Goal: Task Accomplishment & Management: Manage account settings

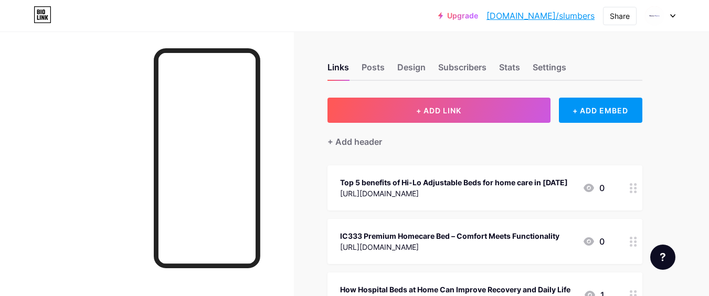
click at [23, 170] on div at bounding box center [147, 179] width 294 height 296
click at [48, 167] on div at bounding box center [147, 179] width 294 height 296
click at [50, 155] on div at bounding box center [147, 179] width 294 height 296
click at [83, 174] on div at bounding box center [147, 179] width 294 height 296
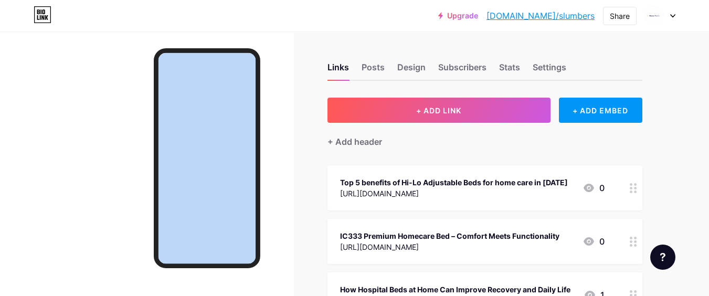
click at [83, 174] on div at bounding box center [147, 179] width 294 height 296
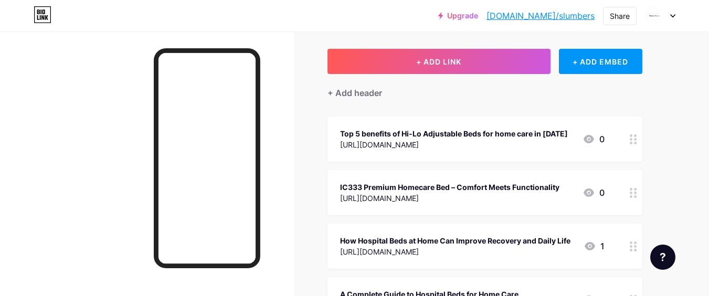
scroll to position [63, 0]
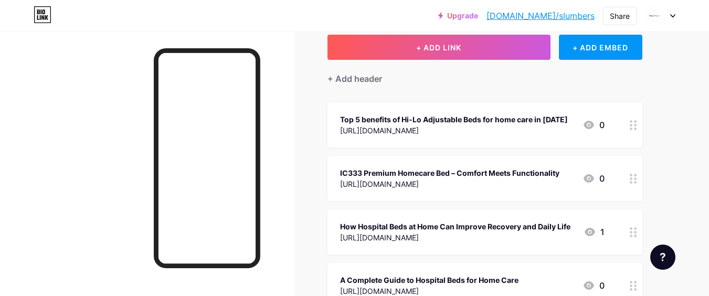
click at [85, 100] on div at bounding box center [147, 179] width 294 height 296
click at [28, 178] on div at bounding box center [147, 179] width 294 height 296
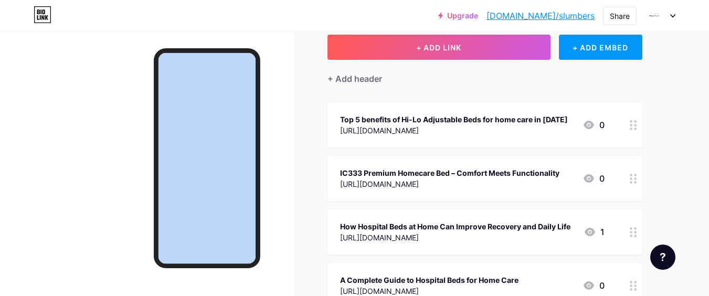
click at [28, 178] on div at bounding box center [147, 179] width 294 height 296
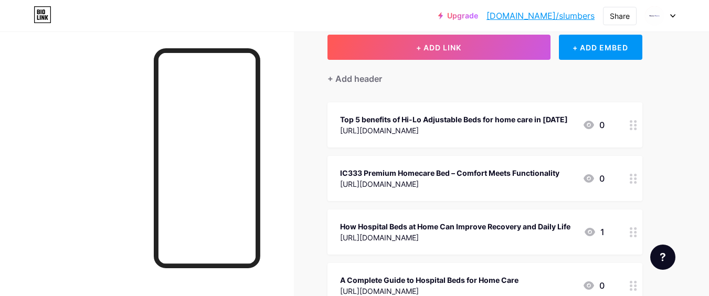
click at [28, 178] on div at bounding box center [147, 179] width 294 height 296
click at [118, 191] on div at bounding box center [147, 179] width 294 height 296
click at [90, 141] on div at bounding box center [147, 179] width 294 height 296
click at [47, 96] on div at bounding box center [147, 179] width 294 height 296
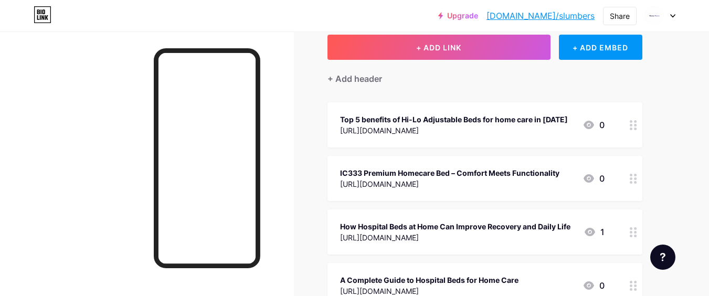
click at [5, 205] on div at bounding box center [147, 179] width 294 height 296
click at [2, 190] on div at bounding box center [147, 179] width 294 height 296
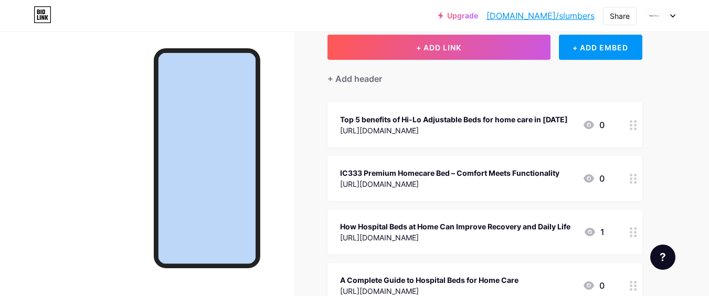
click at [2, 190] on div at bounding box center [147, 179] width 294 height 296
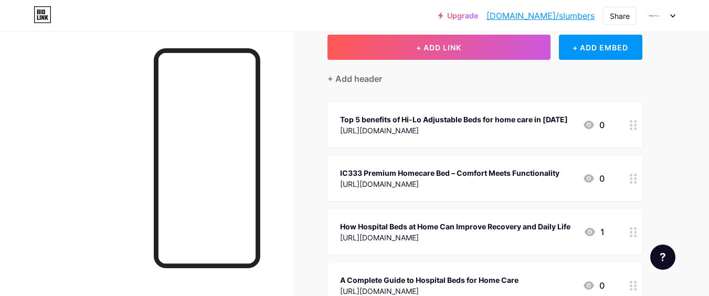
click at [2, 190] on div at bounding box center [147, 179] width 294 height 296
click at [295, 17] on div "Upgrade [DOMAIN_NAME]/slumbe... [DOMAIN_NAME]/slumbers Share Switch accounts Sl…" at bounding box center [354, 15] width 709 height 19
click at [30, 169] on div at bounding box center [147, 179] width 294 height 296
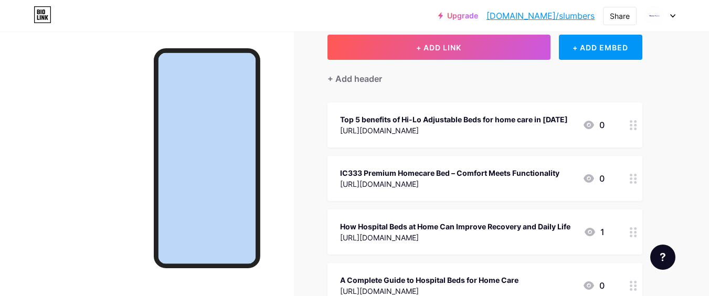
click at [30, 169] on div at bounding box center [147, 179] width 294 height 296
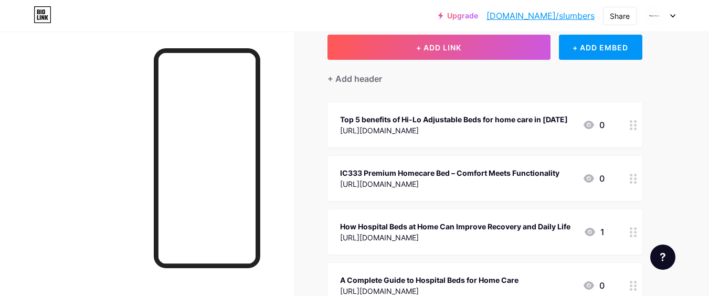
click at [30, 169] on div at bounding box center [147, 179] width 294 height 296
click at [30, 173] on div at bounding box center [147, 179] width 294 height 296
click at [103, 101] on div at bounding box center [147, 179] width 294 height 296
click at [74, 83] on div at bounding box center [147, 179] width 294 height 296
click at [80, 160] on div at bounding box center [147, 179] width 294 height 296
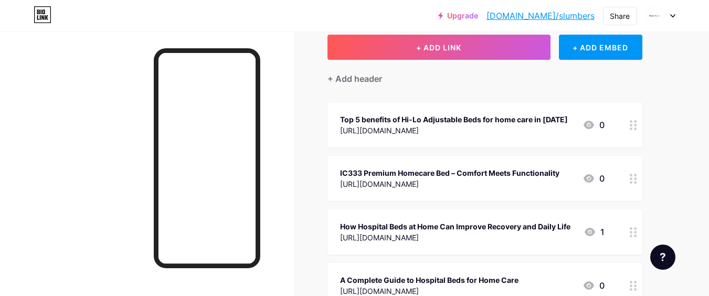
click at [51, 152] on div at bounding box center [147, 179] width 294 height 296
click at [104, 101] on div at bounding box center [147, 179] width 294 height 296
click at [62, 191] on div at bounding box center [147, 179] width 294 height 296
click at [72, 211] on div at bounding box center [147, 179] width 294 height 296
click at [44, 122] on div at bounding box center [147, 179] width 294 height 296
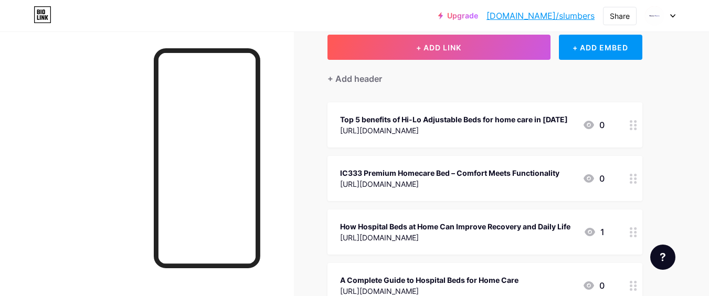
click at [71, 156] on div at bounding box center [147, 179] width 294 height 296
click at [68, 73] on div at bounding box center [147, 179] width 294 height 296
click at [85, 202] on div at bounding box center [147, 179] width 294 height 296
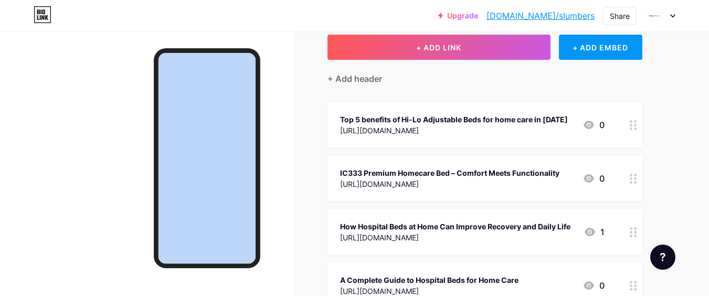
click at [85, 202] on div at bounding box center [147, 179] width 294 height 296
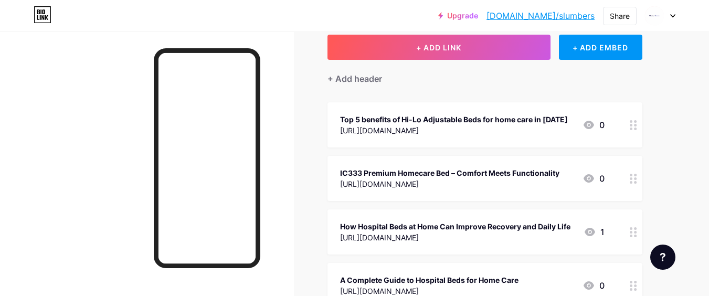
click at [67, 55] on div at bounding box center [147, 179] width 294 height 296
click at [79, 180] on div at bounding box center [147, 179] width 294 height 296
click at [31, 136] on div at bounding box center [147, 179] width 294 height 296
click at [24, 142] on div at bounding box center [147, 179] width 294 height 296
click at [76, 180] on div at bounding box center [147, 179] width 294 height 296
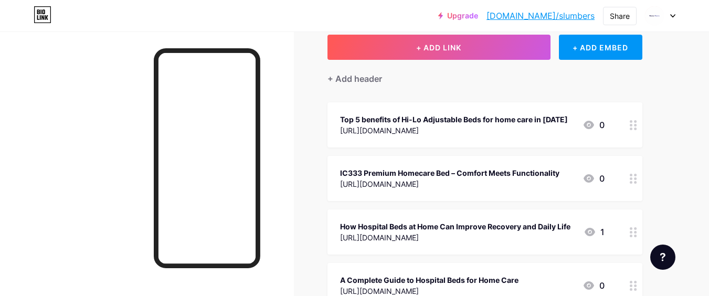
click at [15, 179] on div at bounding box center [147, 179] width 294 height 296
click at [10, 291] on div at bounding box center [147, 179] width 294 height 296
click at [10, 296] on div at bounding box center [147, 179] width 294 height 296
click at [83, 166] on div at bounding box center [147, 179] width 294 height 296
click at [95, 194] on div at bounding box center [147, 179] width 294 height 296
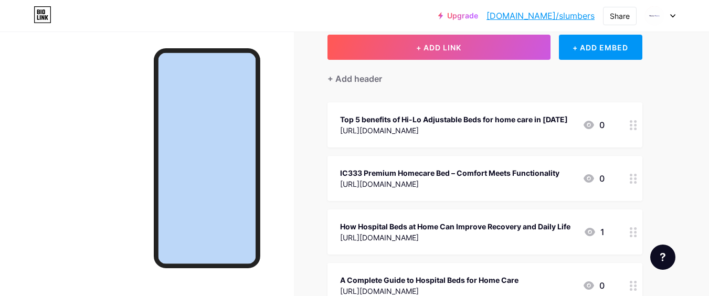
click at [95, 194] on div at bounding box center [147, 179] width 294 height 296
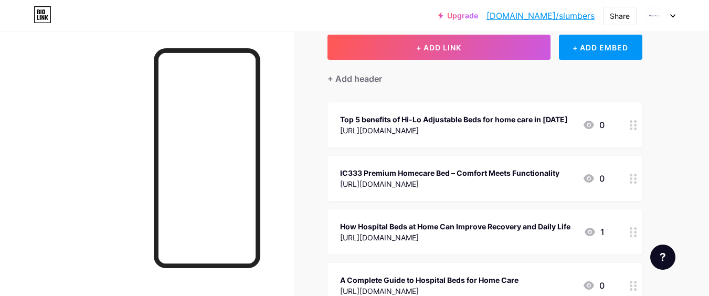
click at [95, 194] on div at bounding box center [147, 179] width 294 height 296
click at [90, 160] on div at bounding box center [147, 179] width 294 height 296
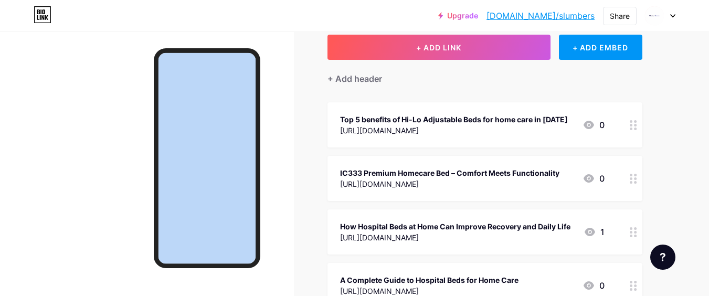
click at [90, 160] on div at bounding box center [147, 179] width 294 height 296
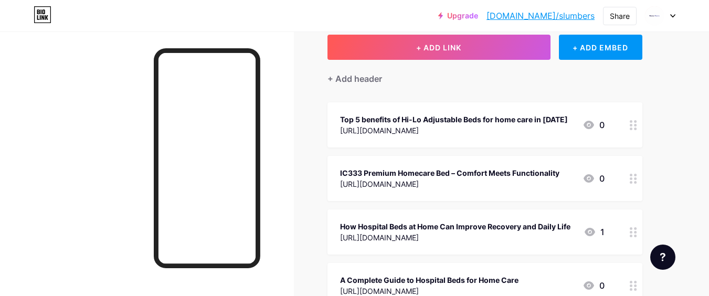
click at [90, 160] on div at bounding box center [147, 179] width 294 height 296
click at [60, 181] on div at bounding box center [147, 179] width 294 height 296
click at [81, 184] on div at bounding box center [147, 179] width 294 height 296
click at [92, 141] on div at bounding box center [147, 179] width 294 height 296
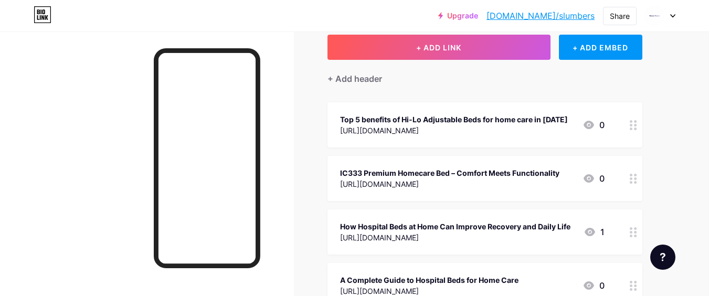
click at [59, 208] on div at bounding box center [147, 179] width 294 height 296
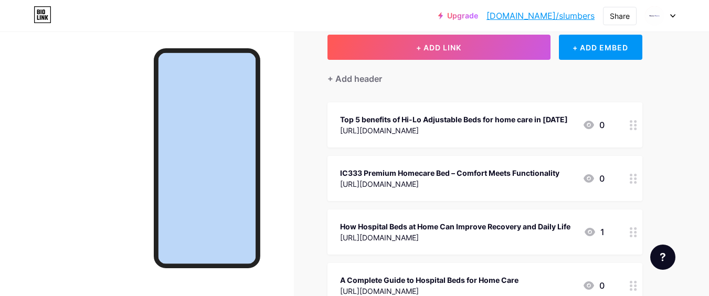
click at [59, 208] on div at bounding box center [147, 179] width 294 height 296
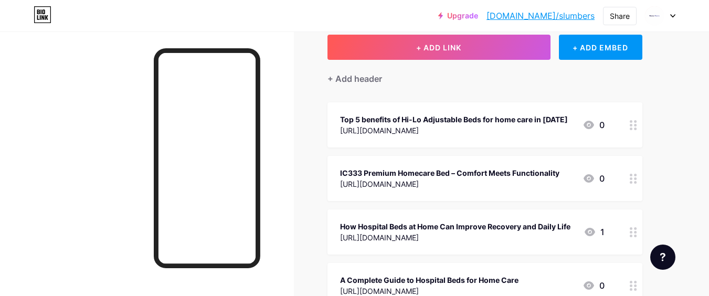
click at [59, 208] on div at bounding box center [147, 179] width 294 height 296
click at [82, 63] on div at bounding box center [147, 179] width 294 height 296
click at [66, 167] on div at bounding box center [147, 179] width 294 height 296
click at [57, 77] on div at bounding box center [147, 179] width 294 height 296
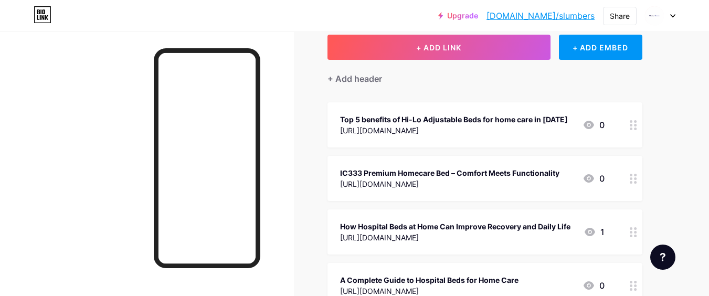
click at [55, 145] on div at bounding box center [147, 179] width 294 height 296
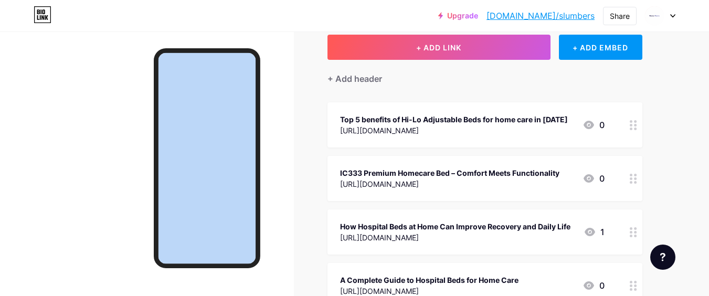
click at [55, 145] on div at bounding box center [147, 179] width 294 height 296
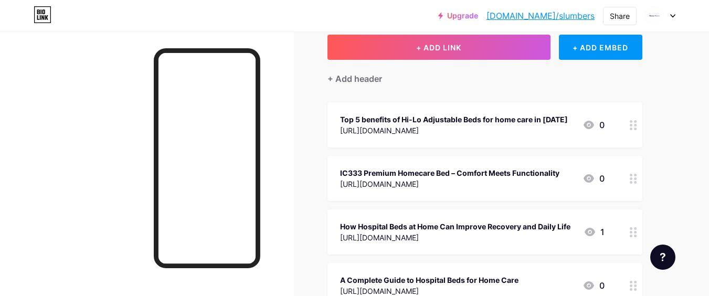
click at [55, 145] on div at bounding box center [147, 179] width 294 height 296
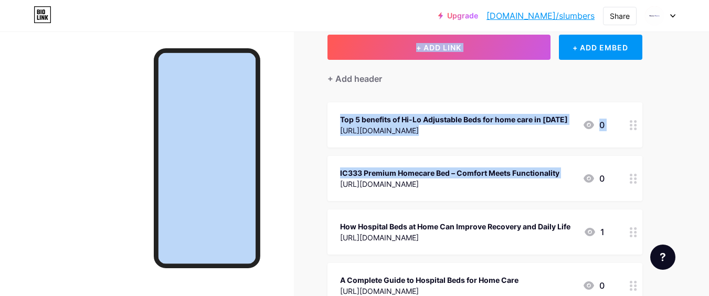
drag, startPoint x: 287, startPoint y: 55, endPoint x: 321, endPoint y: 181, distance: 130.5
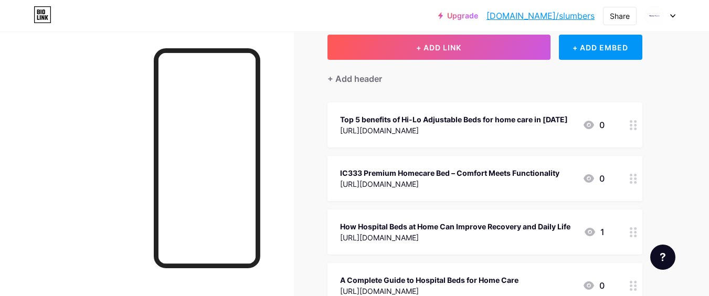
click at [69, 171] on div at bounding box center [147, 179] width 294 height 296
click at [122, 79] on div at bounding box center [147, 179] width 294 height 296
click at [90, 178] on div at bounding box center [147, 179] width 294 height 296
click at [90, 84] on div at bounding box center [147, 179] width 294 height 296
click at [47, 193] on div at bounding box center [147, 179] width 294 height 296
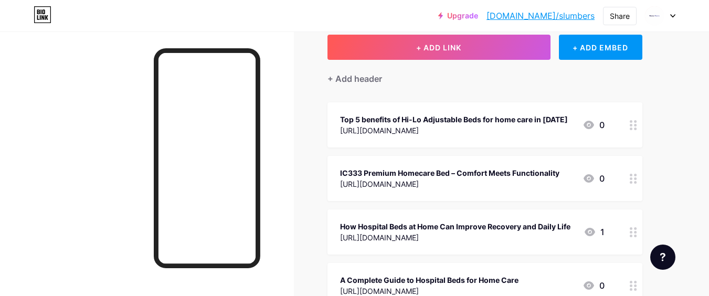
click at [102, 76] on div at bounding box center [147, 179] width 294 height 296
click at [55, 172] on div at bounding box center [147, 179] width 294 height 296
click at [60, 167] on div at bounding box center [147, 179] width 294 height 296
click at [108, 79] on div at bounding box center [147, 179] width 294 height 296
click at [15, 156] on div at bounding box center [147, 179] width 294 height 296
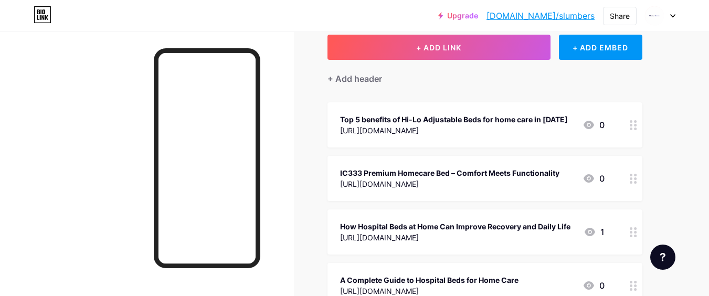
click at [113, 138] on div at bounding box center [147, 179] width 294 height 296
click at [57, 165] on div at bounding box center [147, 179] width 294 height 296
click at [70, 196] on div at bounding box center [147, 179] width 294 height 296
click at [123, 104] on div at bounding box center [147, 179] width 294 height 296
click at [71, 176] on div at bounding box center [147, 179] width 294 height 296
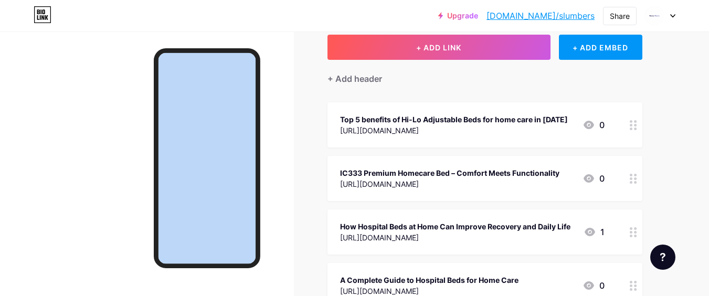
click at [71, 176] on div at bounding box center [147, 179] width 294 height 296
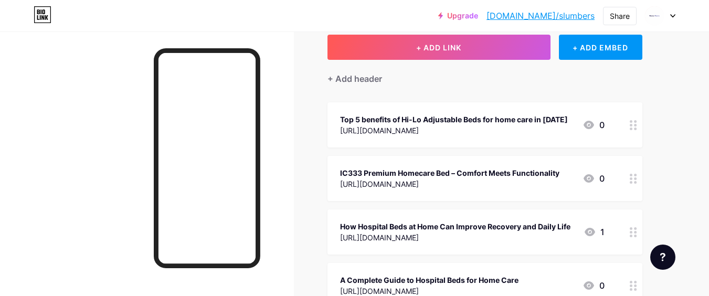
click at [71, 176] on div at bounding box center [147, 179] width 294 height 296
click at [89, 164] on div at bounding box center [147, 179] width 294 height 296
click at [60, 86] on div at bounding box center [147, 179] width 294 height 296
click at [31, 194] on div at bounding box center [147, 179] width 294 height 296
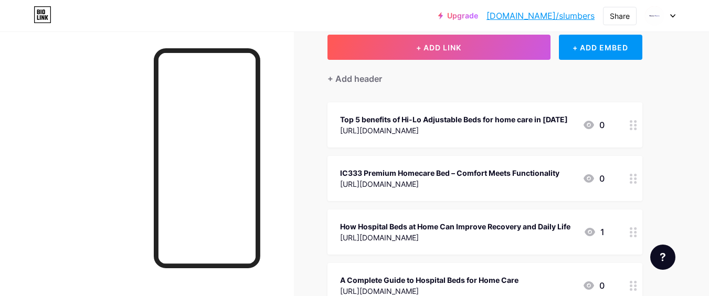
click at [49, 149] on div at bounding box center [147, 179] width 294 height 296
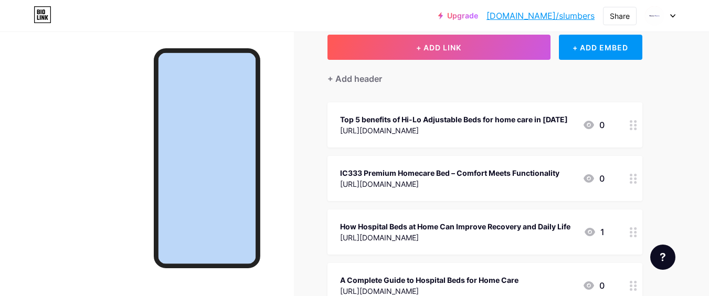
click at [49, 149] on div at bounding box center [147, 179] width 294 height 296
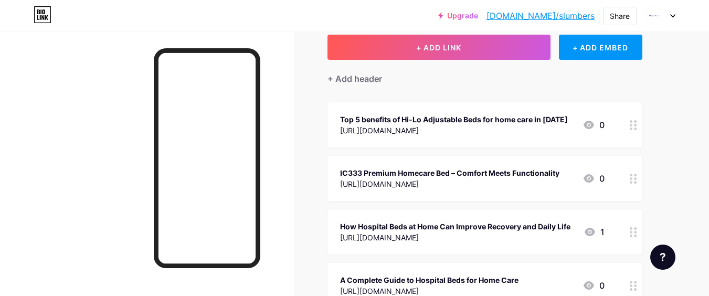
click at [49, 149] on div at bounding box center [147, 179] width 294 height 296
click at [88, 104] on div at bounding box center [147, 179] width 294 height 296
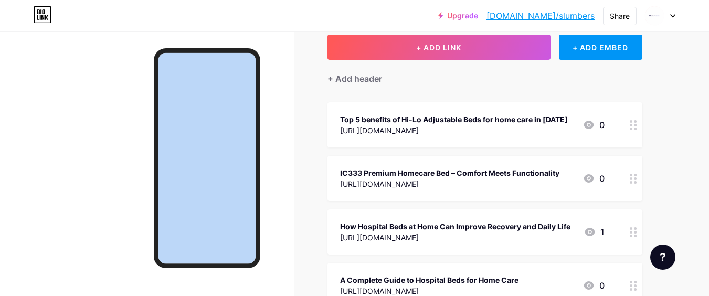
click at [88, 104] on div at bounding box center [147, 179] width 294 height 296
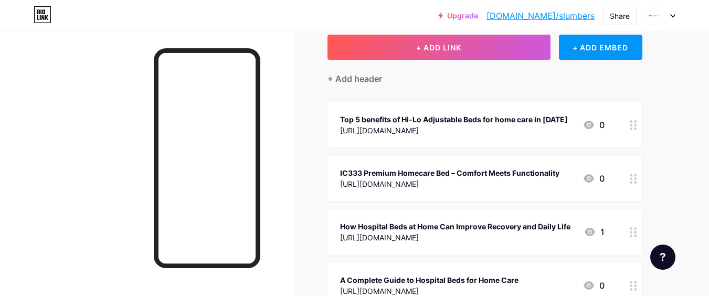
click at [88, 104] on div at bounding box center [147, 179] width 294 height 296
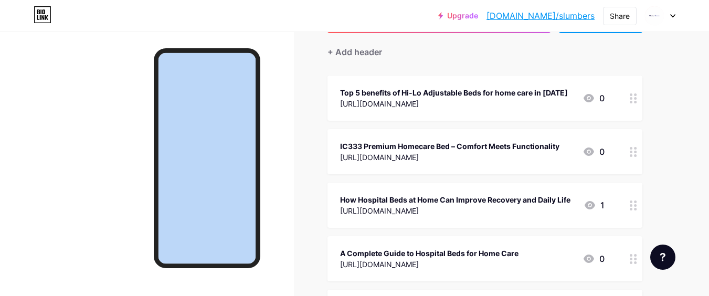
scroll to position [0, 0]
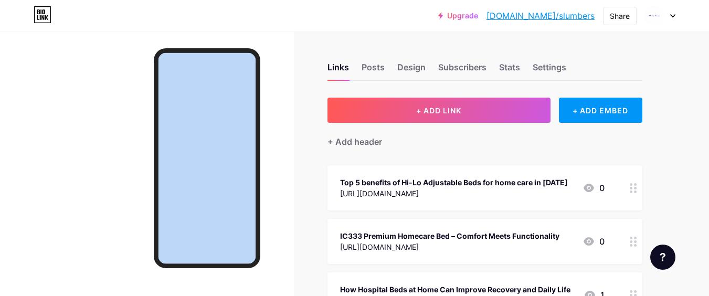
drag, startPoint x: 285, startPoint y: 60, endPoint x: 349, endPoint y: -34, distance: 113.7
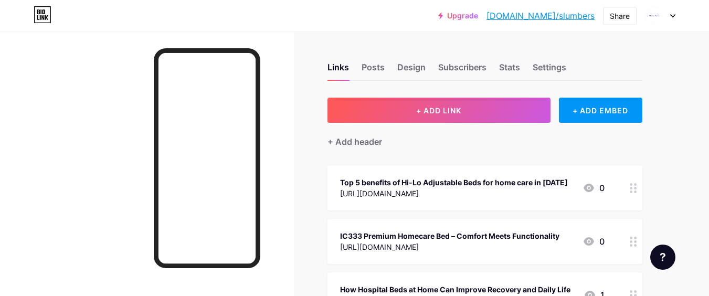
click at [42, 119] on div at bounding box center [147, 179] width 294 height 296
click at [85, 97] on div at bounding box center [147, 179] width 294 height 296
click at [55, 162] on div at bounding box center [147, 179] width 294 height 296
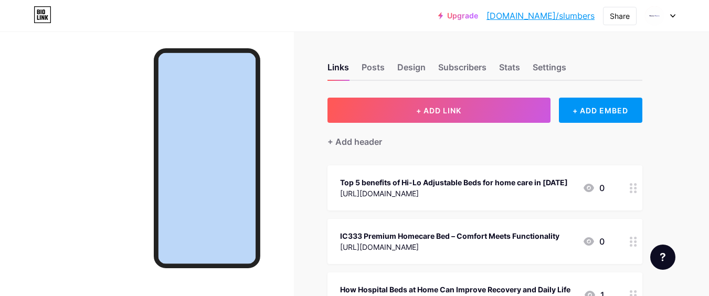
click at [55, 162] on div at bounding box center [147, 179] width 294 height 296
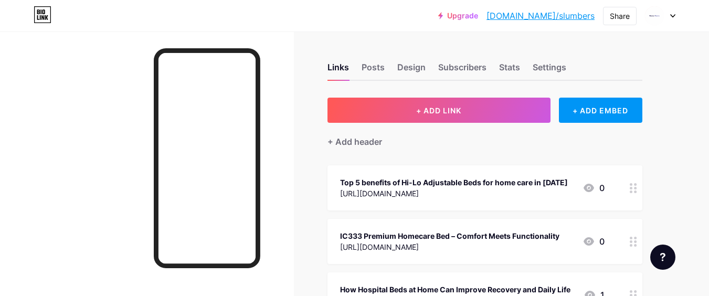
click at [55, 162] on div at bounding box center [147, 179] width 294 height 296
click at [56, 162] on div at bounding box center [147, 179] width 294 height 296
click at [31, 121] on div at bounding box center [147, 179] width 294 height 296
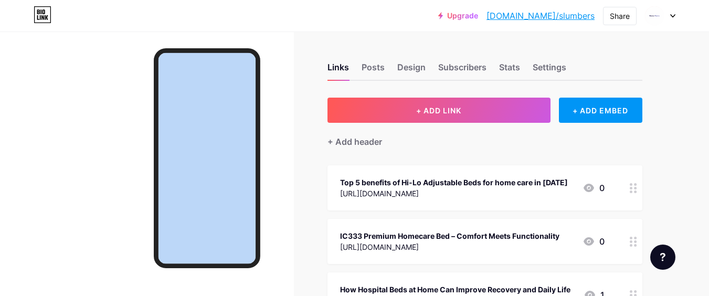
click at [31, 121] on div at bounding box center [147, 179] width 294 height 296
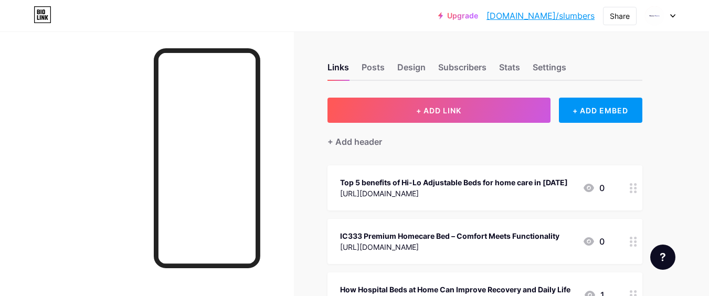
click at [31, 121] on div at bounding box center [147, 179] width 294 height 296
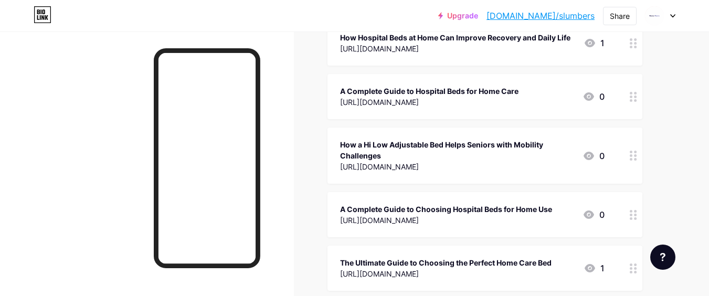
scroll to position [189, 0]
